Goal: Transaction & Acquisition: Purchase product/service

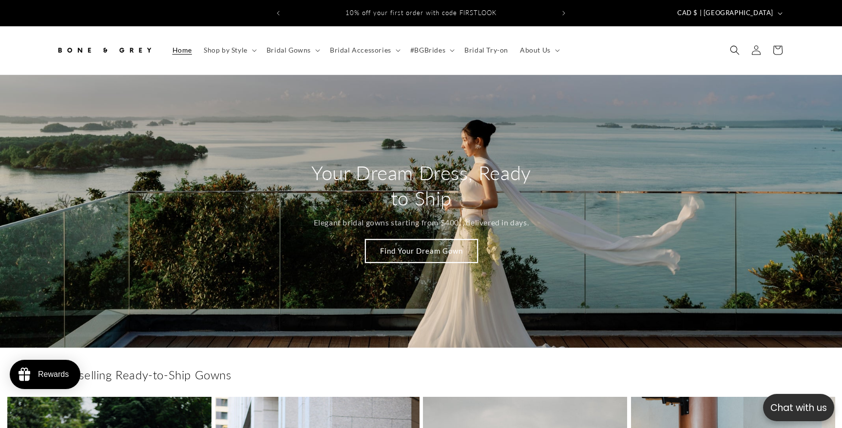
click at [438, 241] on link "Find Your Dream Gown" at bounding box center [421, 251] width 112 height 23
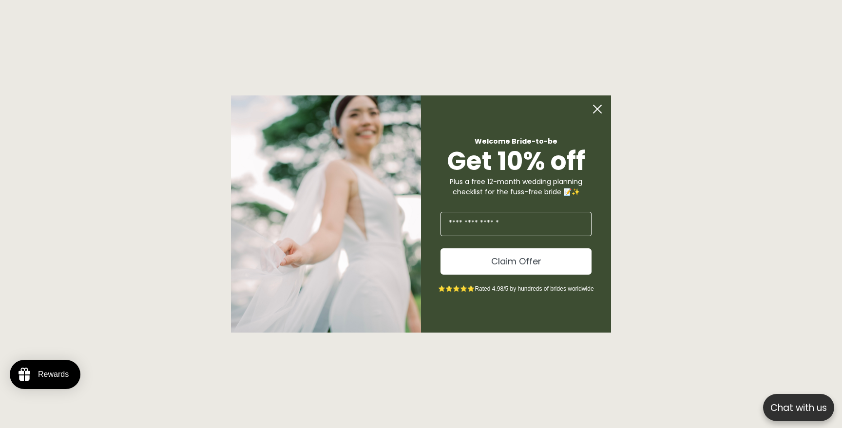
scroll to position [0, 268]
click at [599, 109] on circle "Close dialog" at bounding box center [597, 109] width 19 height 19
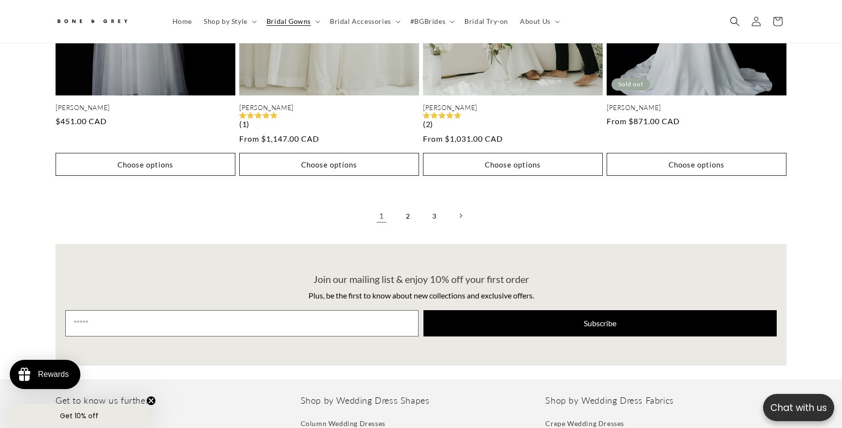
scroll to position [0, 0]
click at [409, 210] on link "2" at bounding box center [407, 215] width 21 height 21
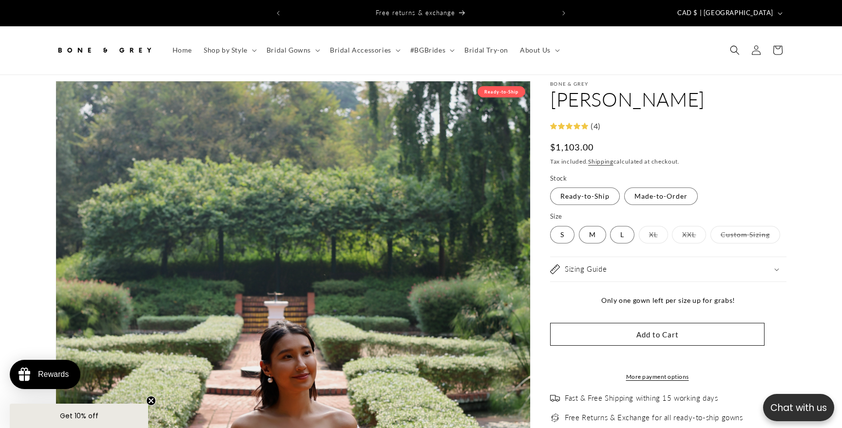
select select "**********"
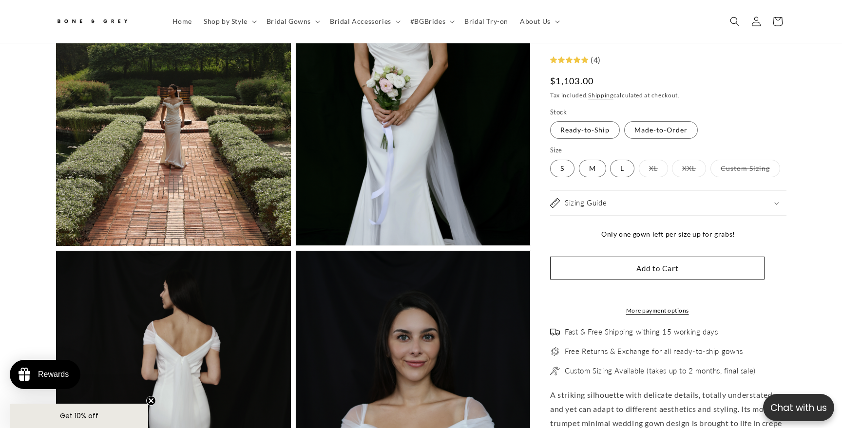
scroll to position [1255, 0]
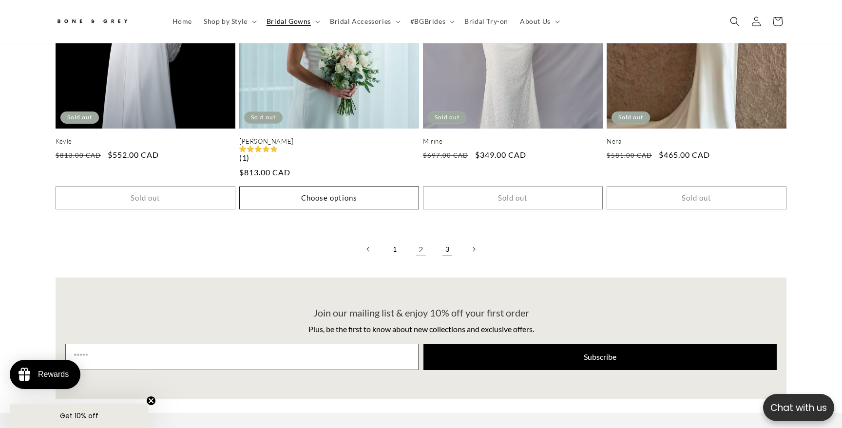
scroll to position [0, 536]
click at [449, 245] on link "3" at bounding box center [446, 249] width 21 height 21
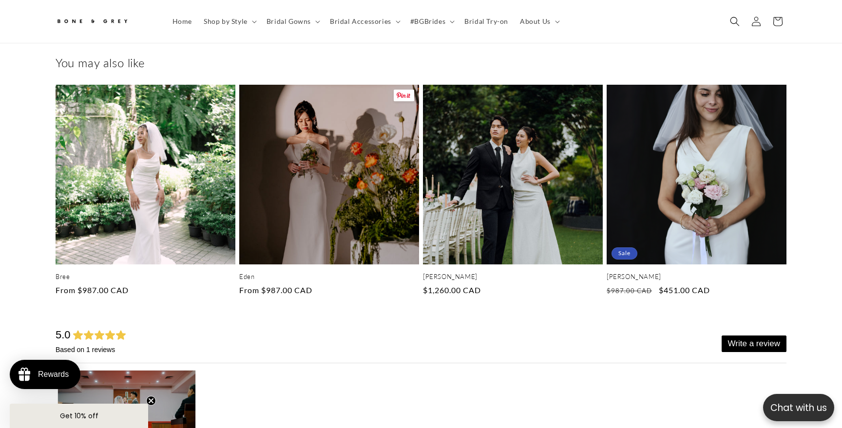
scroll to position [0, 268]
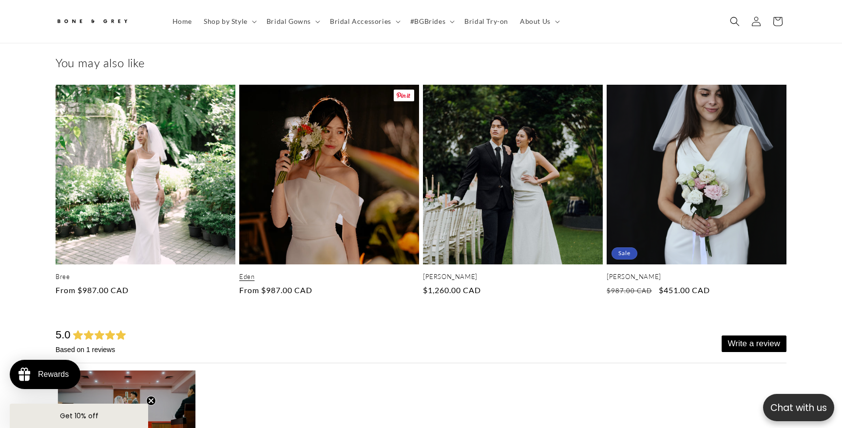
click at [381, 273] on link "Eden" at bounding box center [329, 277] width 180 height 8
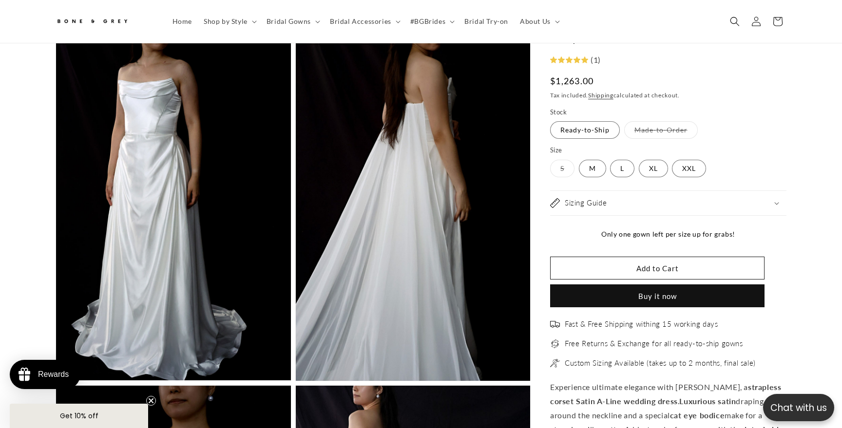
scroll to position [0, 536]
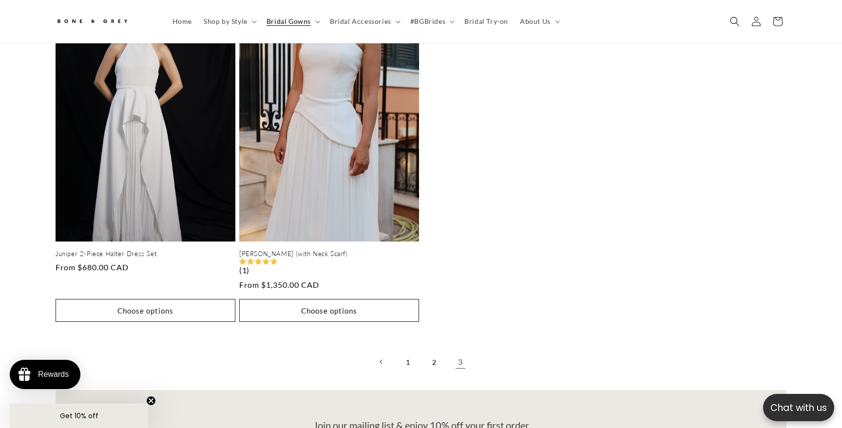
scroll to position [818, 0]
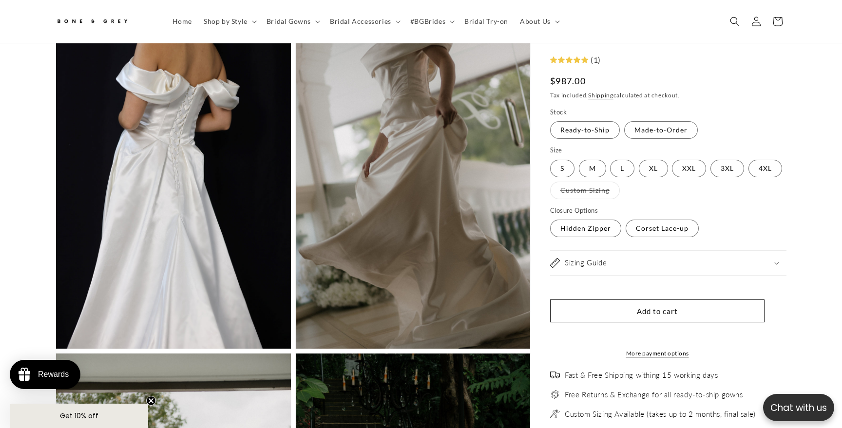
scroll to position [0, 268]
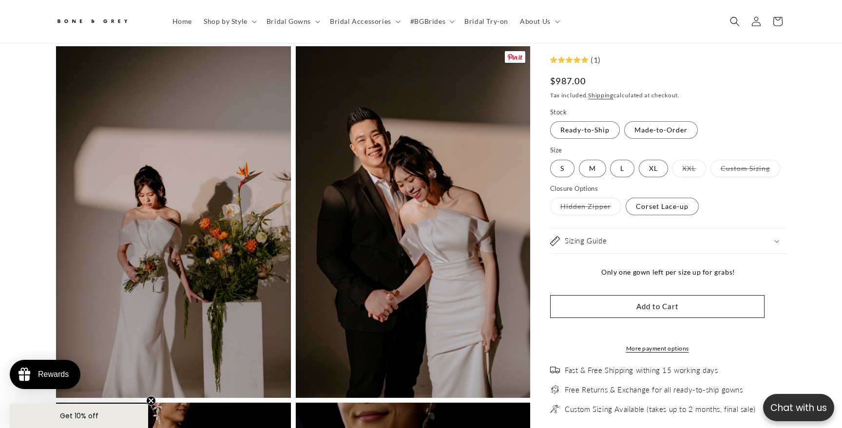
scroll to position [1127, 0]
